Goal: Manage account settings

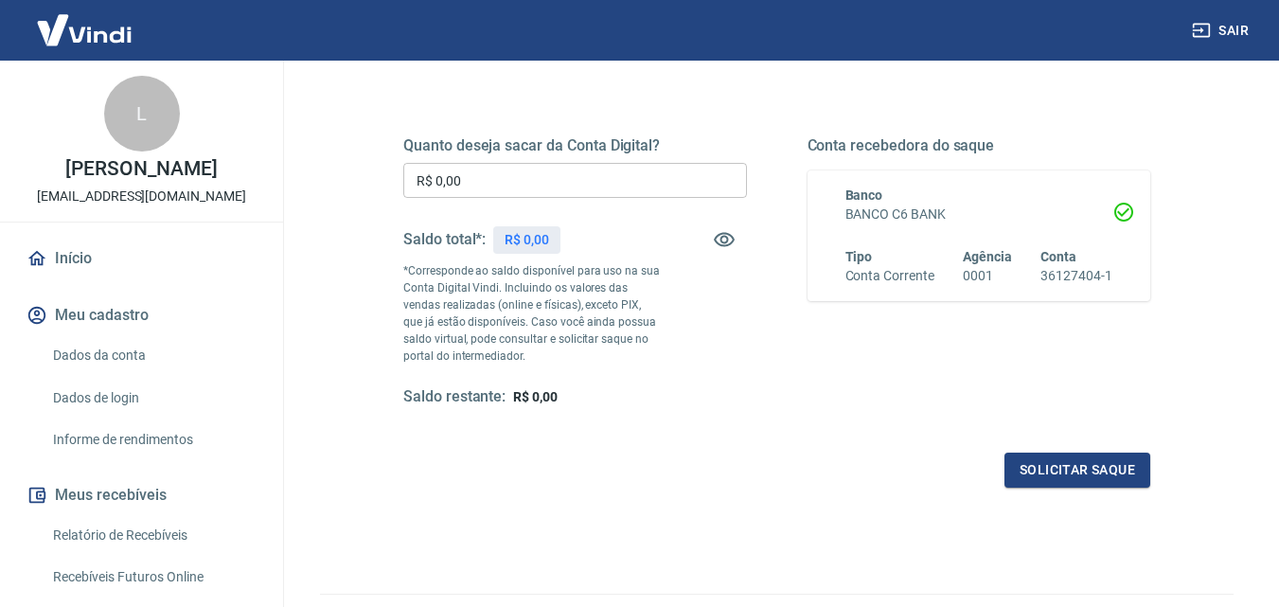
scroll to position [252, 0]
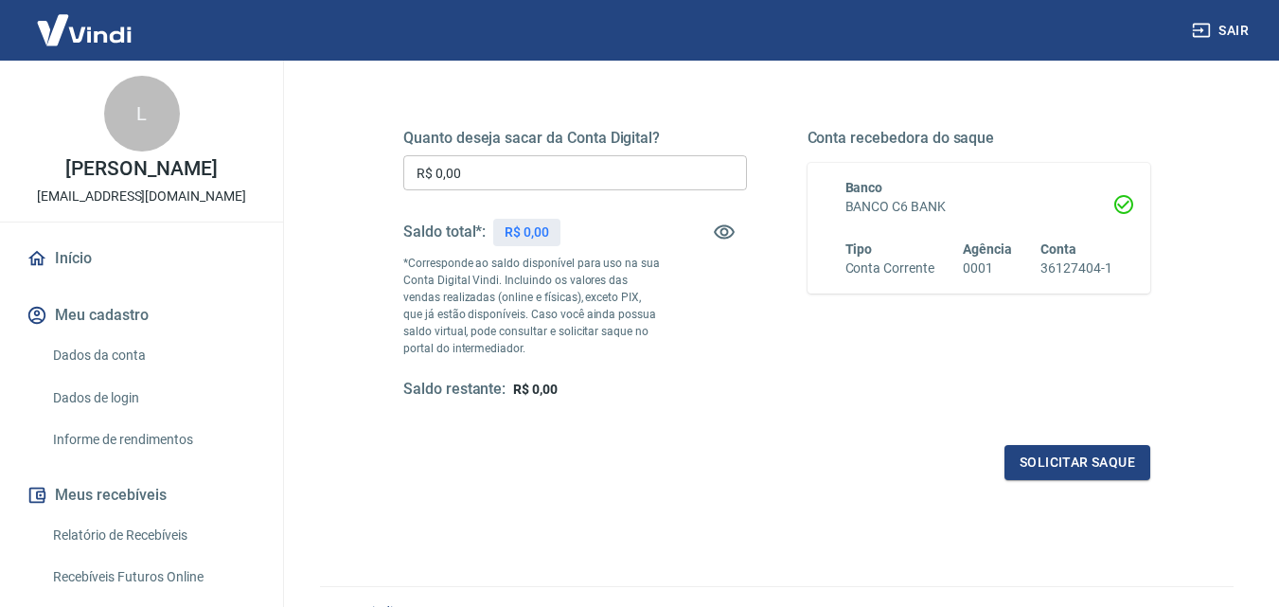
click at [122, 307] on button "Meu cadastro" at bounding box center [142, 315] width 238 height 42
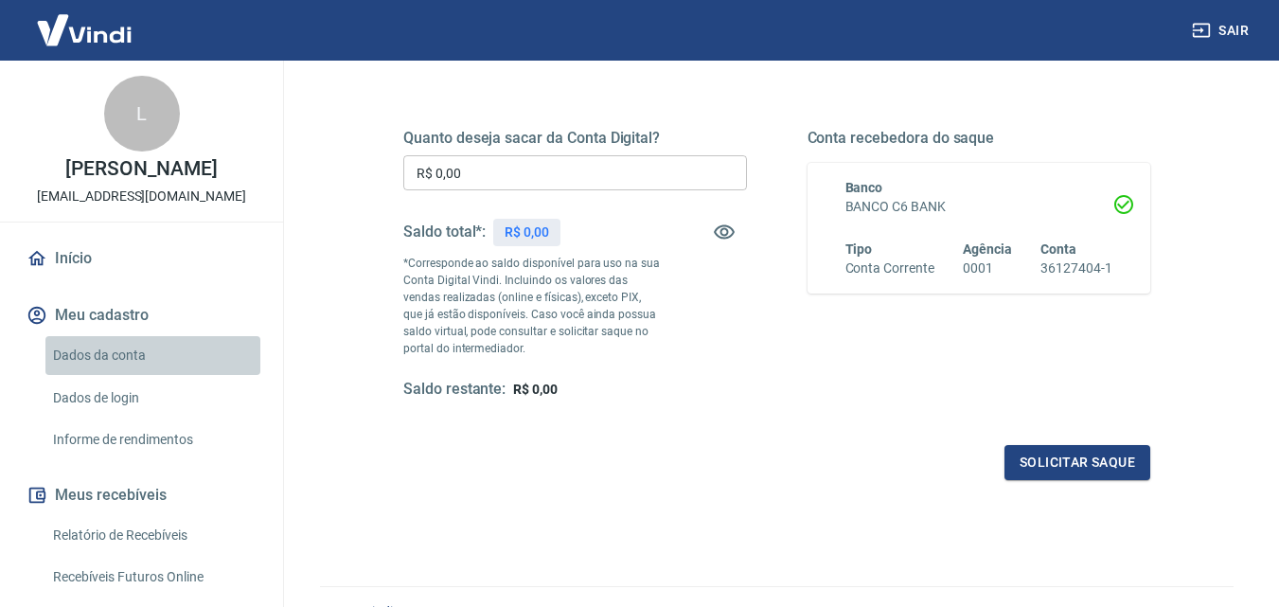
click at [172, 354] on link "Dados da conta" at bounding box center [152, 355] width 215 height 39
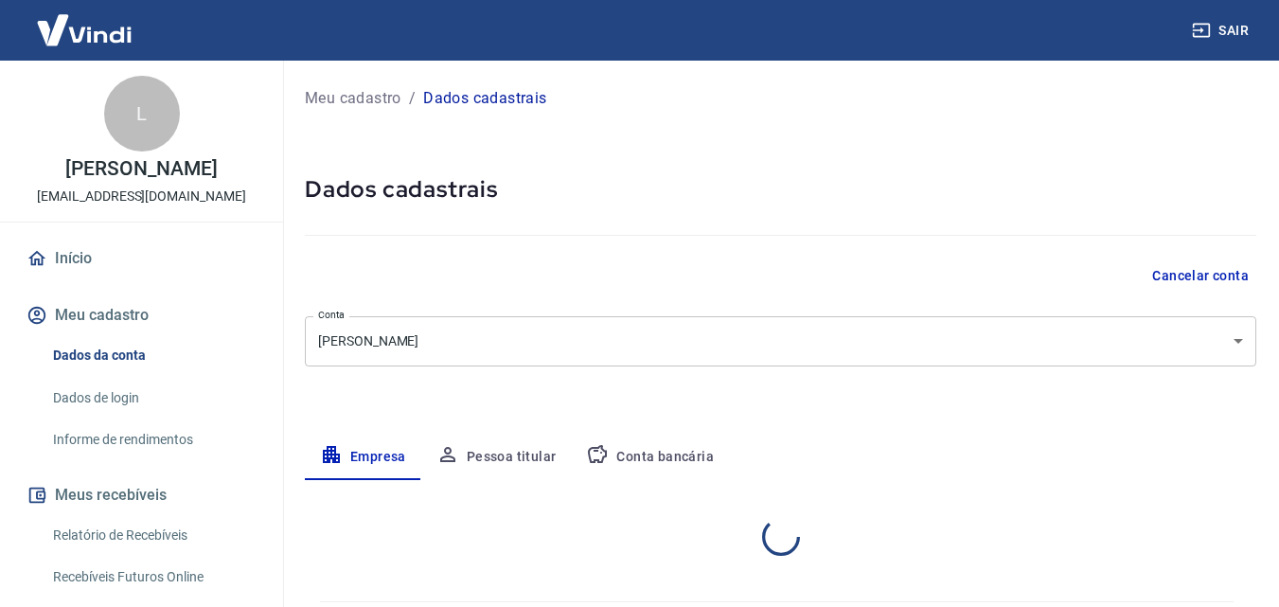
select select "SP"
select select "business"
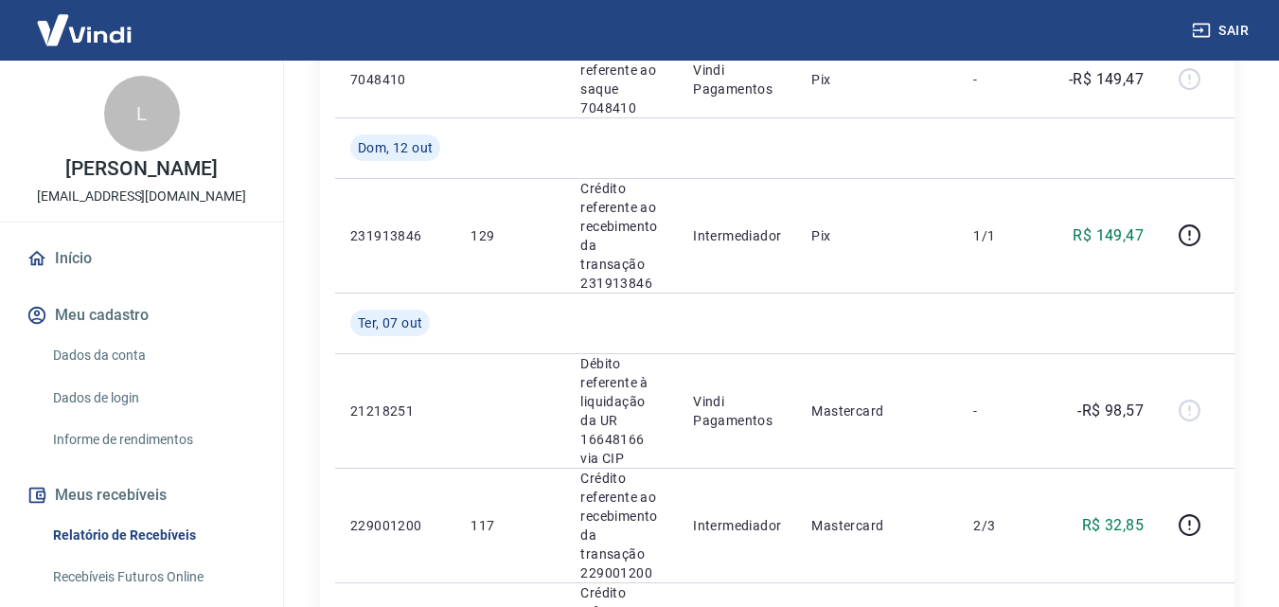
scroll to position [1200, 0]
